Goal: Transaction & Acquisition: Purchase product/service

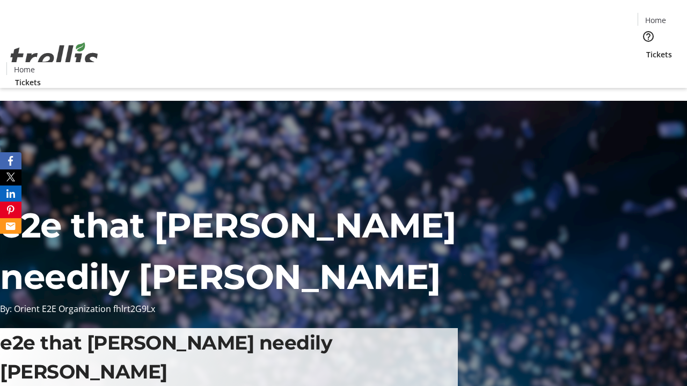
click at [646, 49] on span "Tickets" at bounding box center [659, 54] width 26 height 11
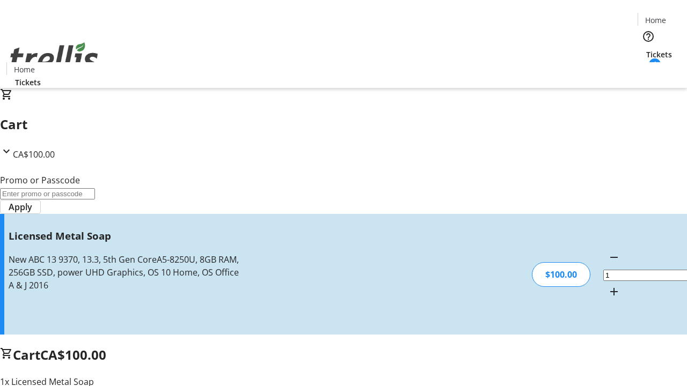
type input "FREE"
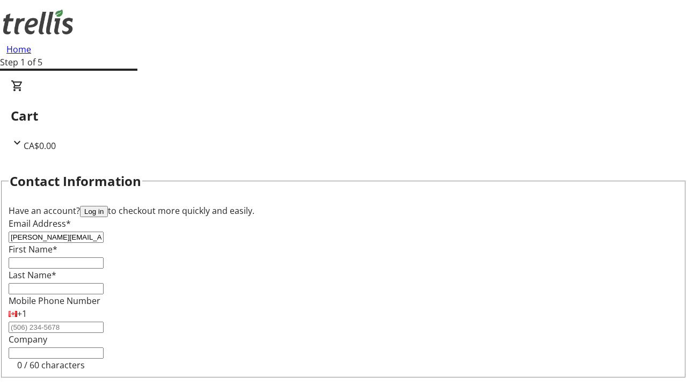
type input "[PERSON_NAME][EMAIL_ADDRESS][DOMAIN_NAME]"
type input "[PERSON_NAME]"
